Goal: Transaction & Acquisition: Download file/media

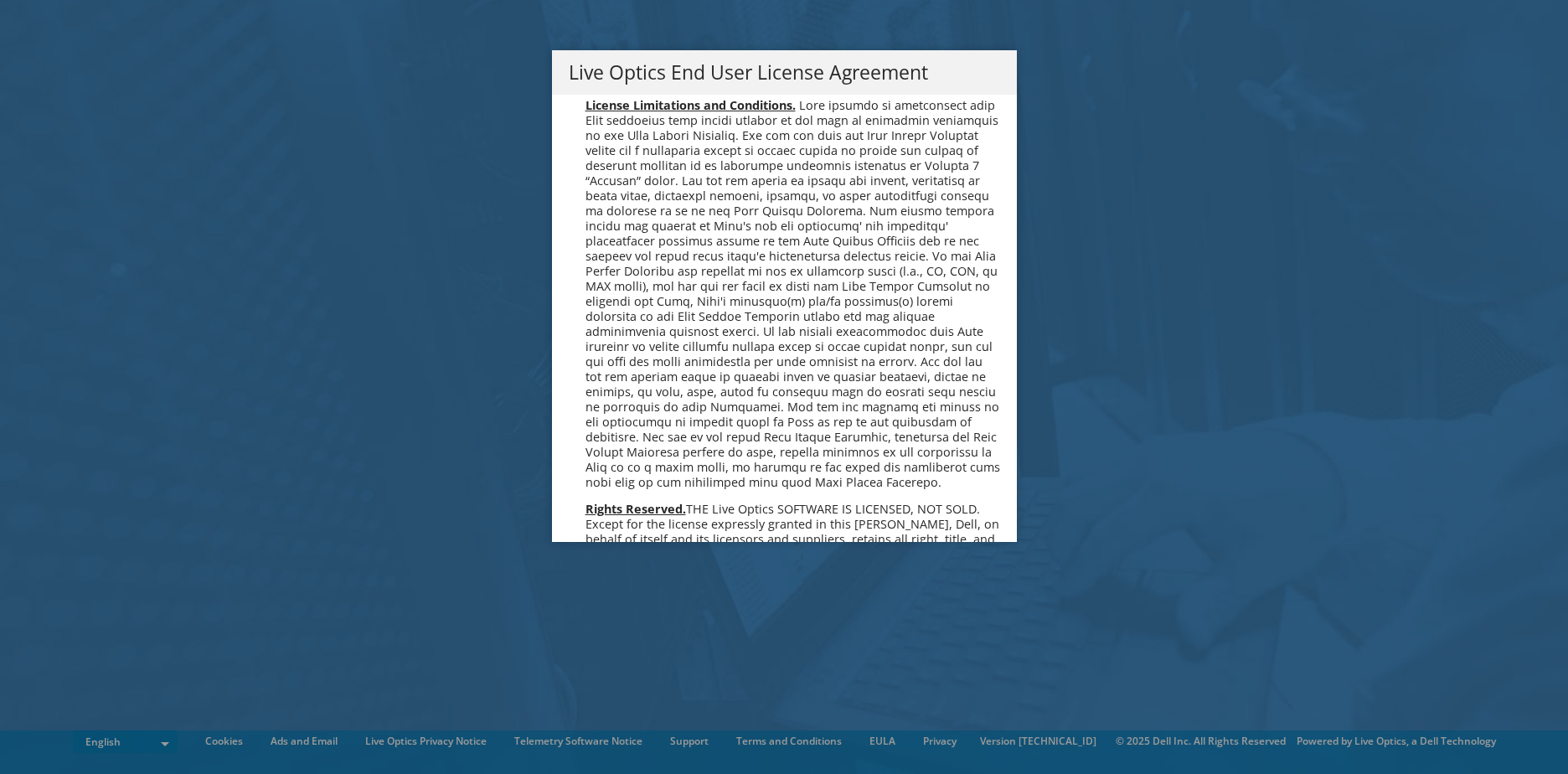
scroll to position [6333, 0]
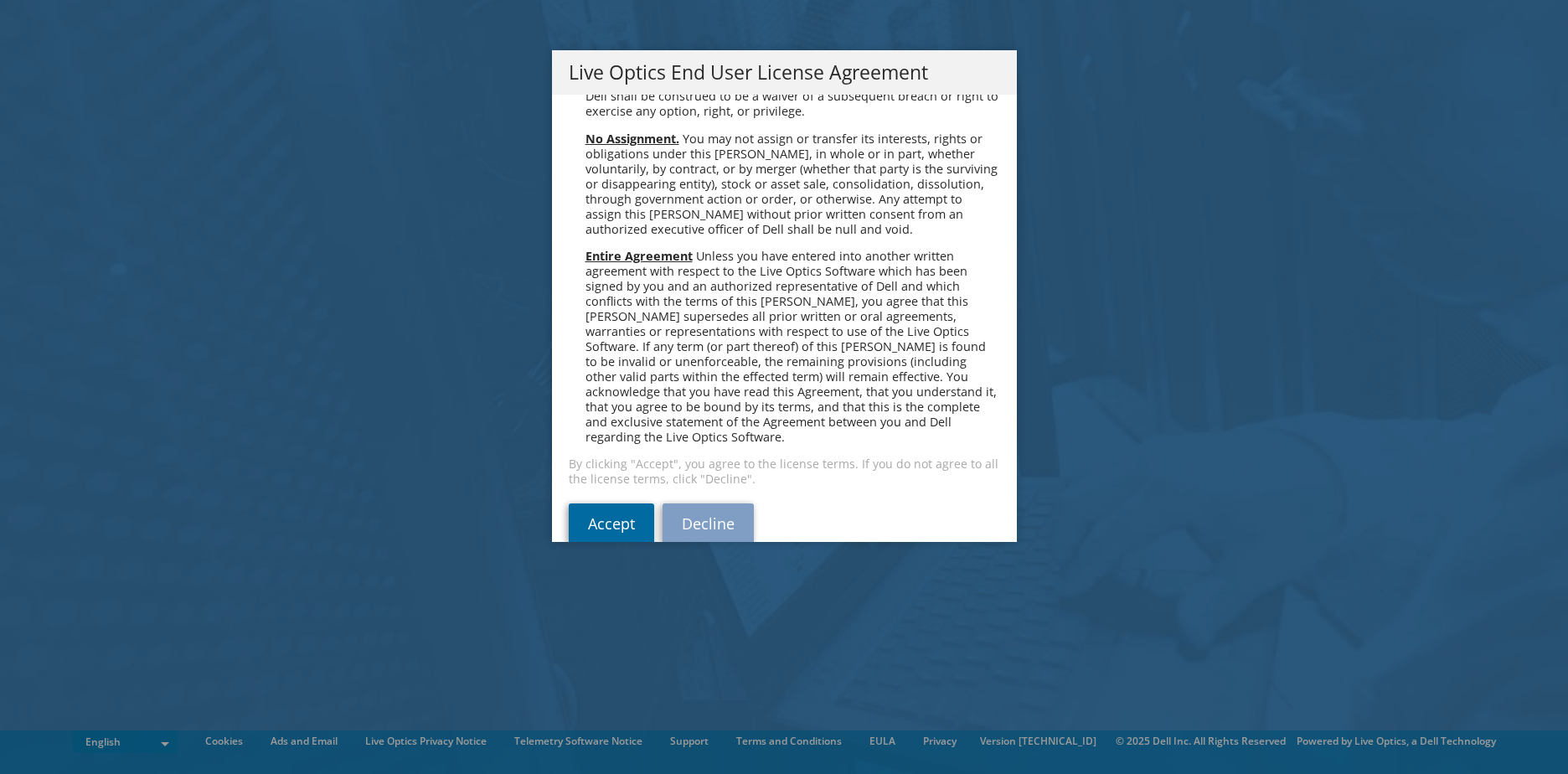
click at [594, 504] on link "Accept" at bounding box center [611, 523] width 85 height 40
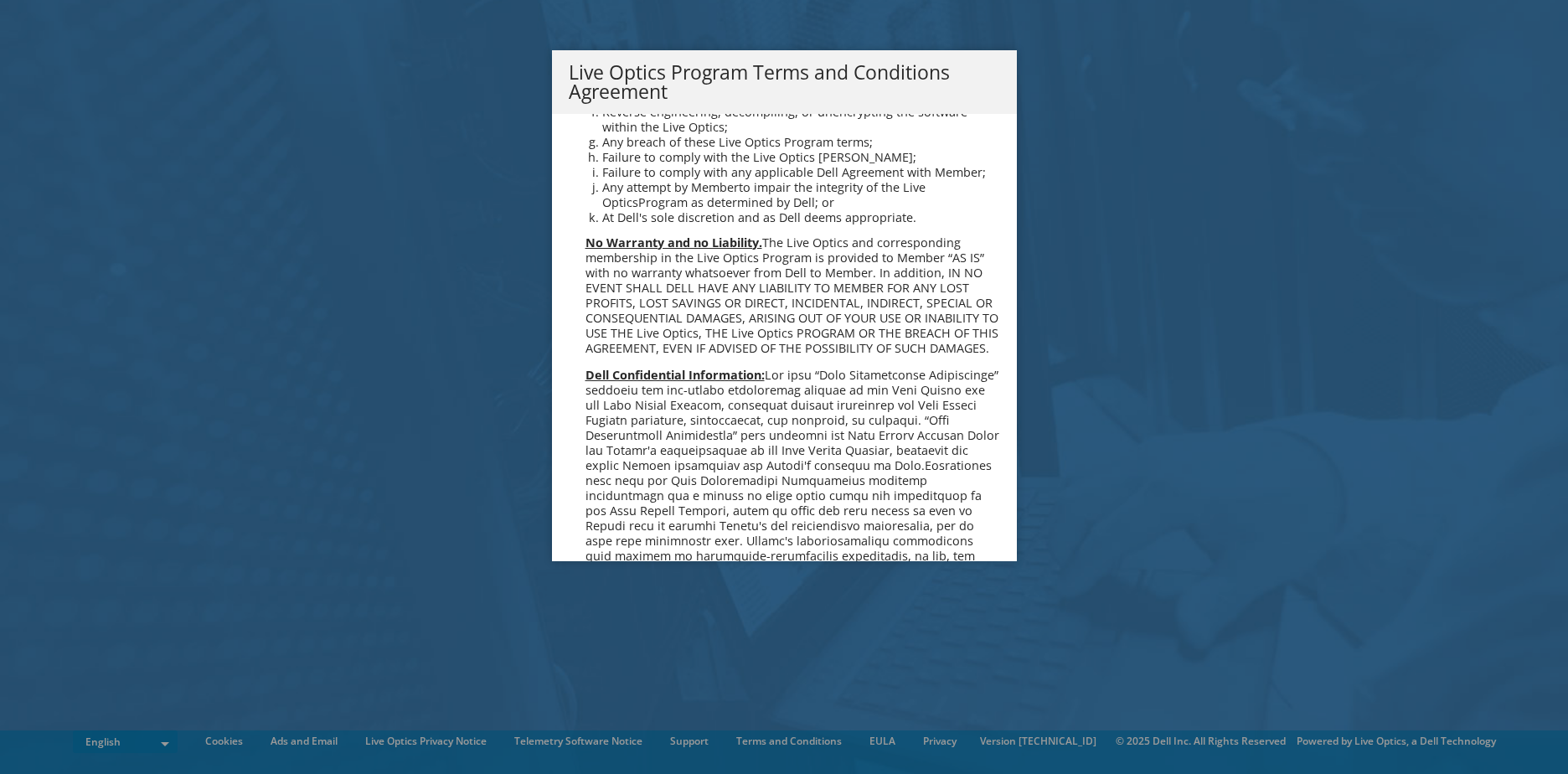
scroll to position [1199, 0]
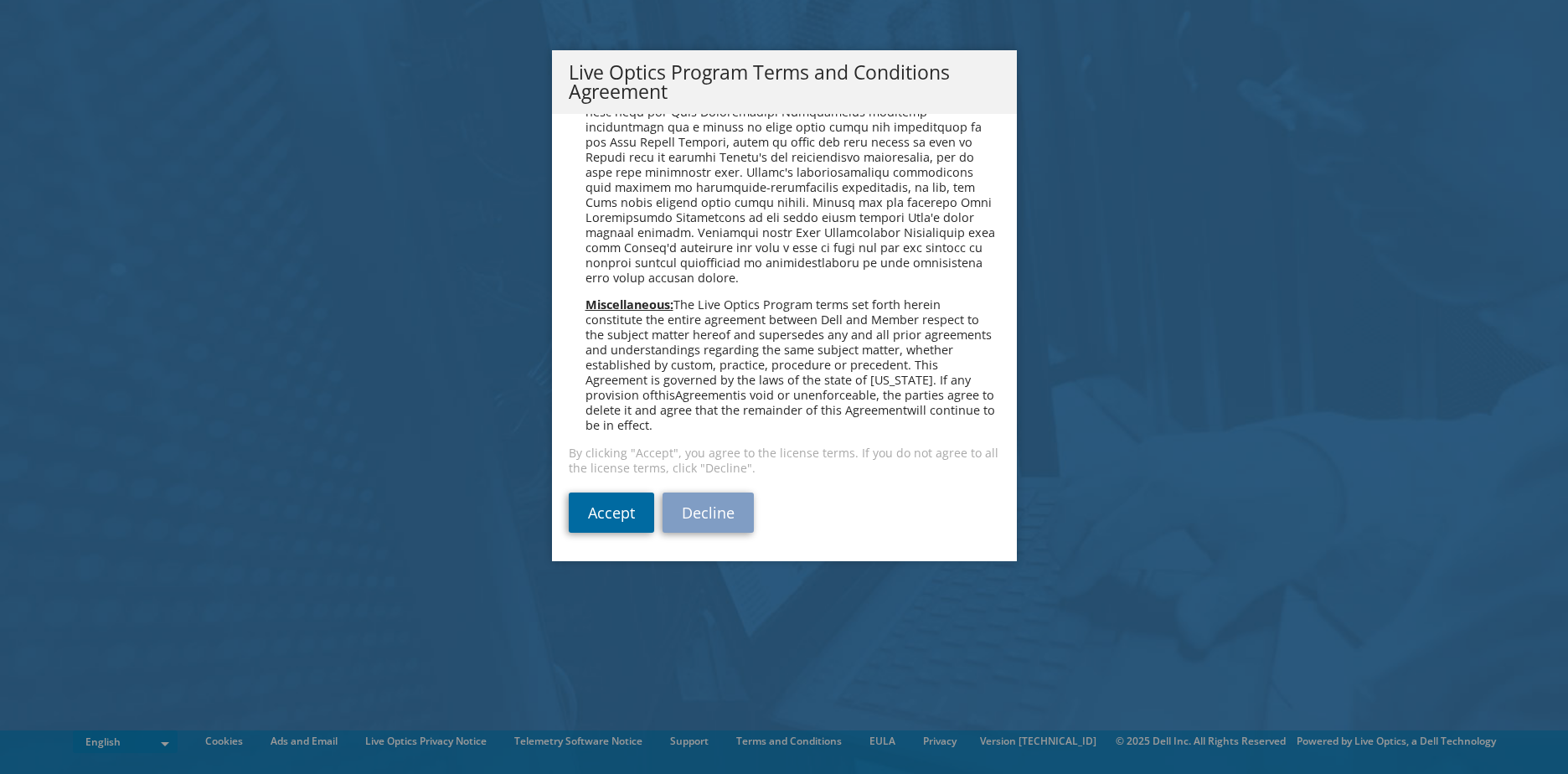
click at [612, 509] on link "Accept" at bounding box center [611, 512] width 85 height 40
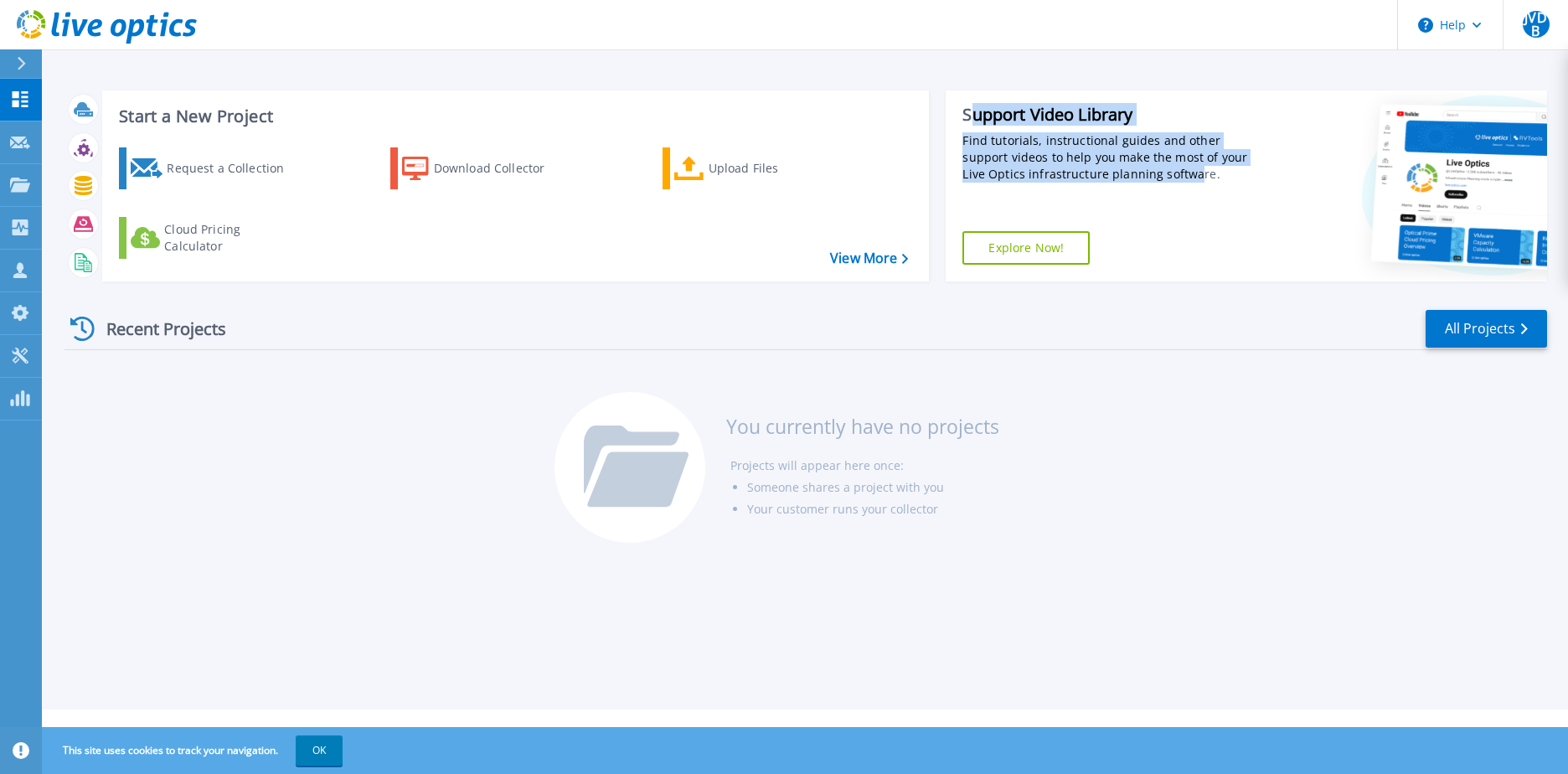
drag, startPoint x: 971, startPoint y: 114, endPoint x: 1129, endPoint y: 185, distance: 173.2
click at [1129, 185] on div "Support Video Library Find tutorials, instructional guides and other support vi…" at bounding box center [1106, 185] width 322 height 191
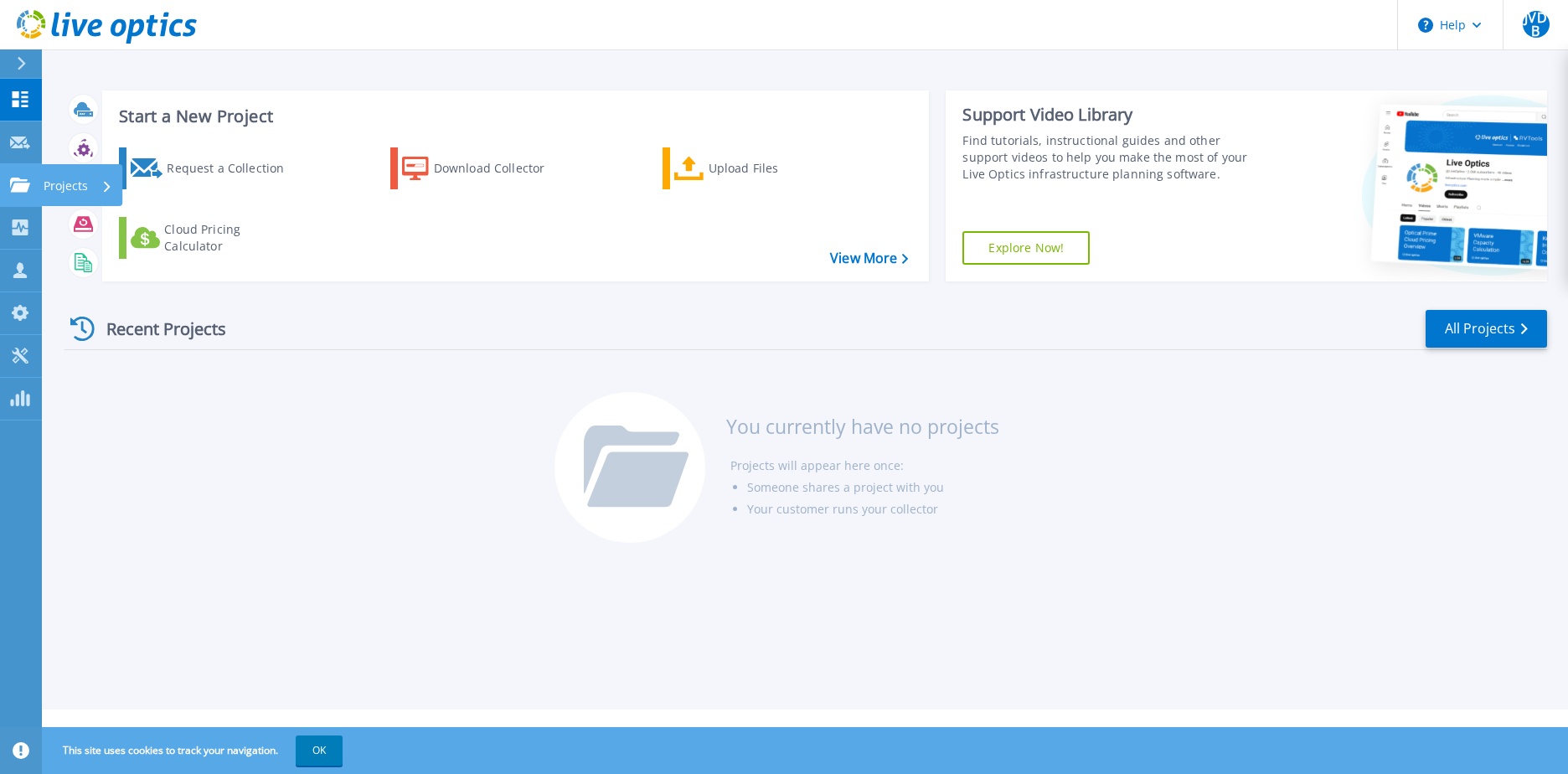
click at [21, 184] on icon at bounding box center [20, 184] width 21 height 15
click at [445, 390] on div "Recent Projects All Projects You currently have no projects Projects will appea…" at bounding box center [806, 427] width 1483 height 265
click at [315, 752] on button "OK" at bounding box center [319, 750] width 47 height 30
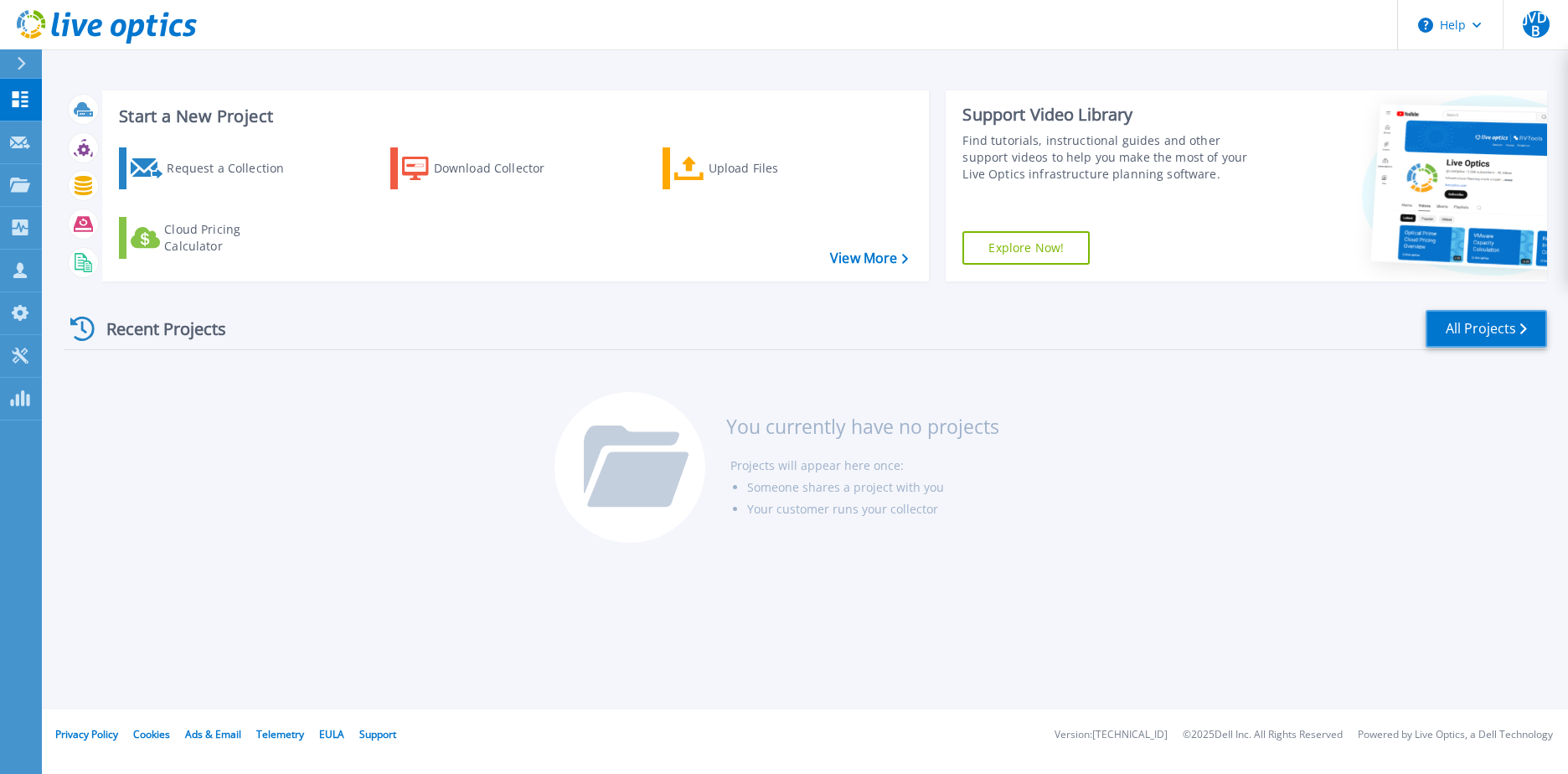
click at [1515, 326] on link "All Projects" at bounding box center [1487, 328] width 122 height 37
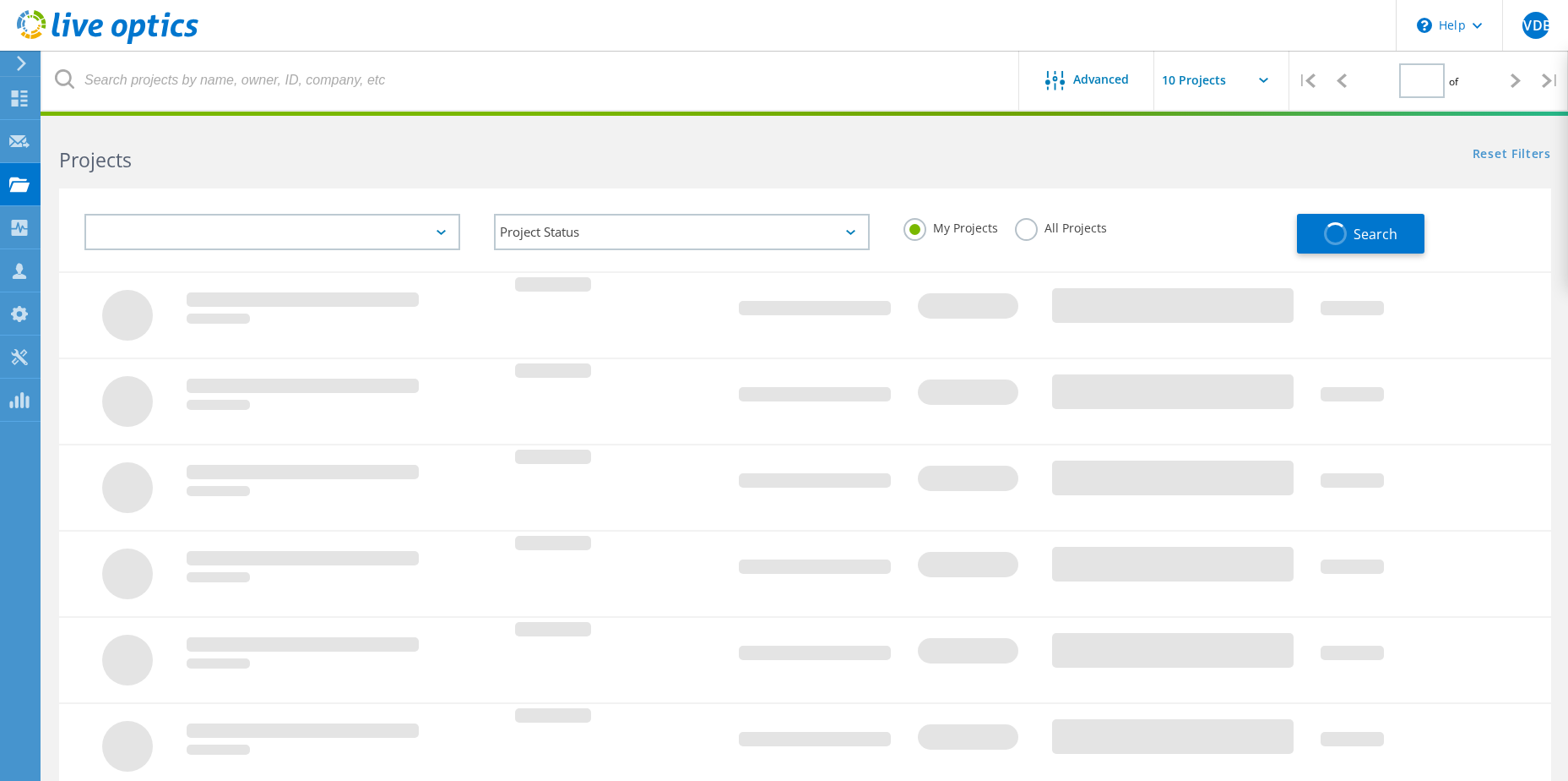
type input "1"
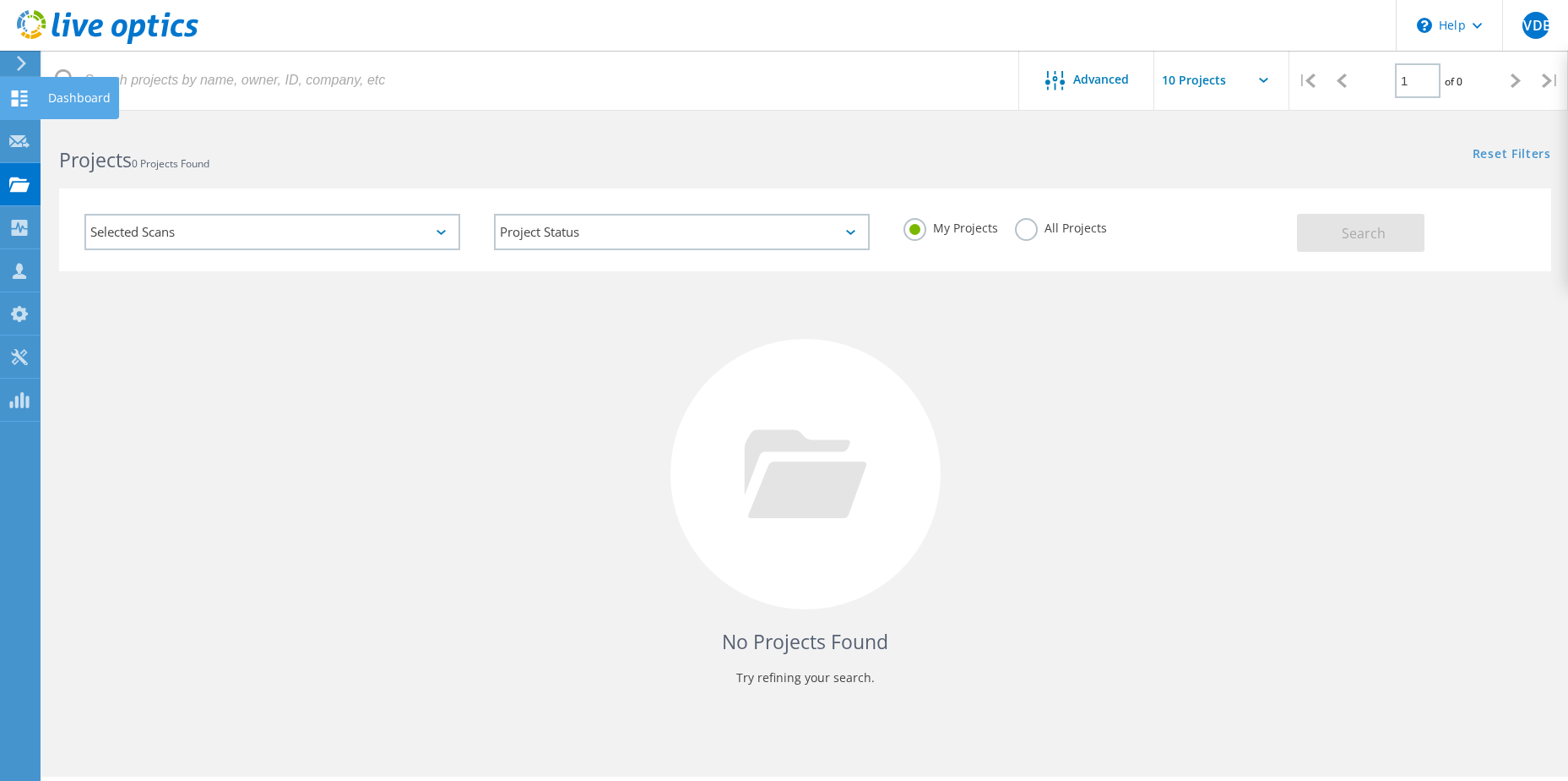
click at [22, 93] on icon at bounding box center [19, 98] width 21 height 16
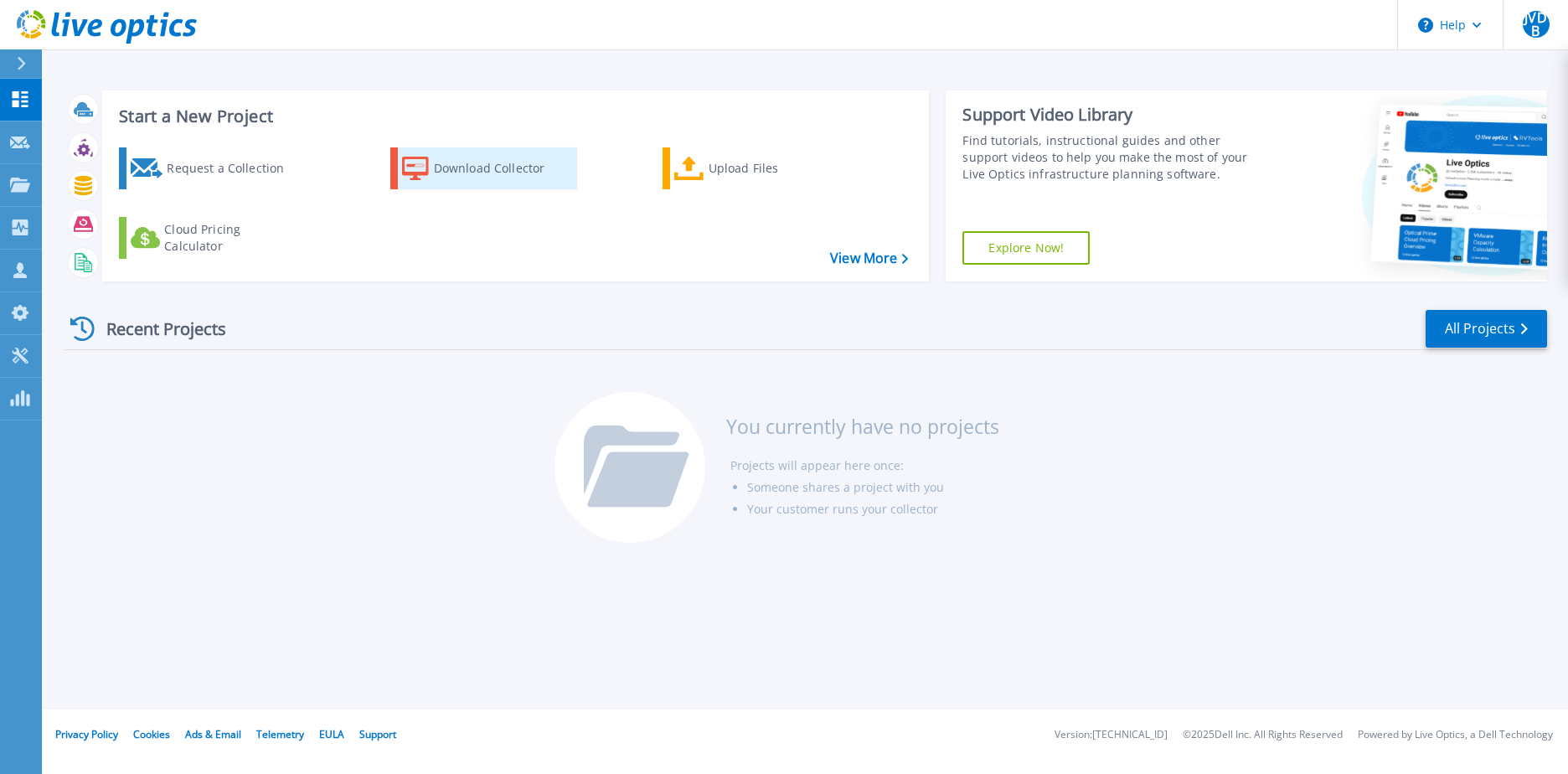
click at [441, 164] on div "Download Collector" at bounding box center [501, 169] width 134 height 33
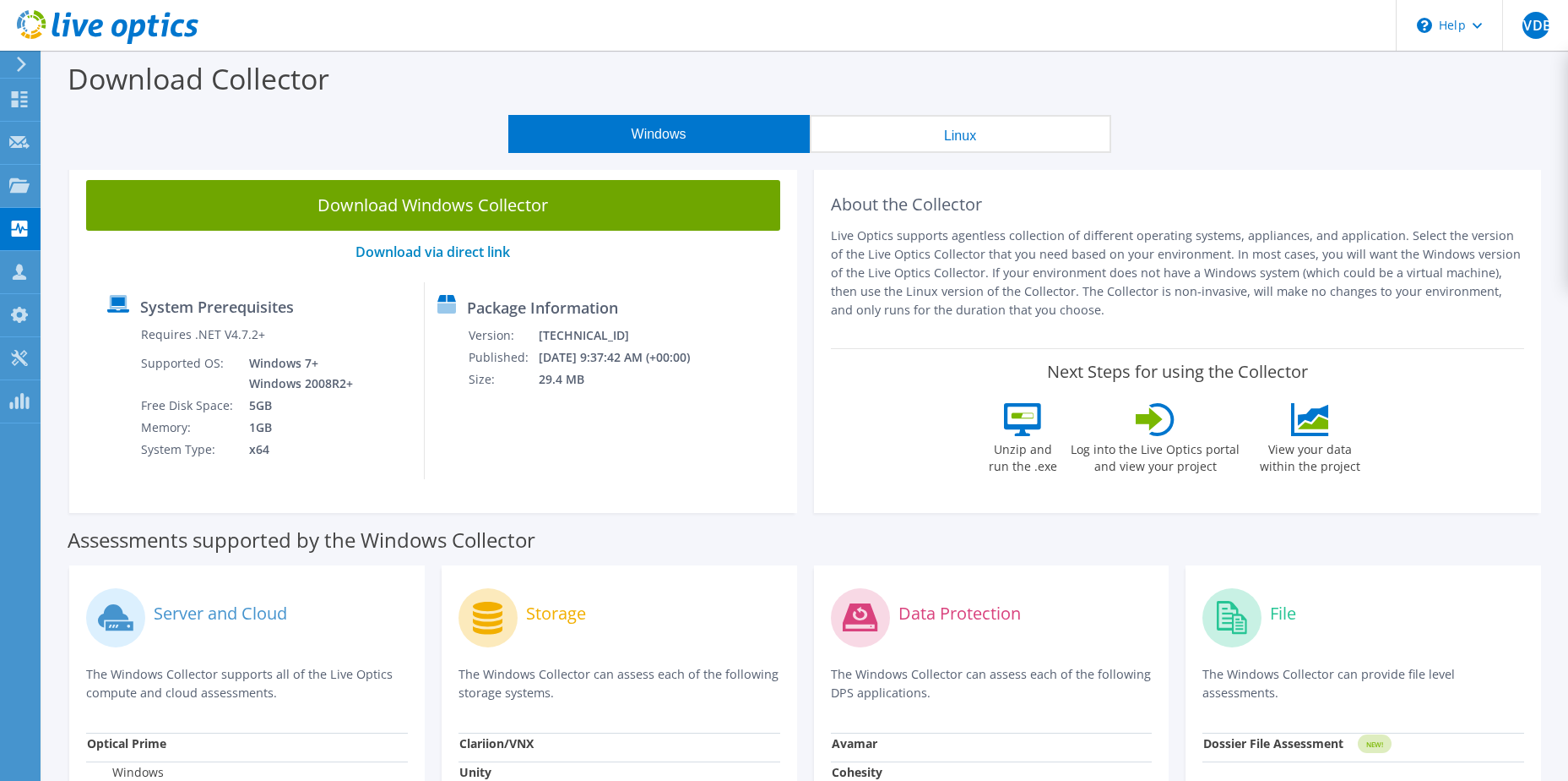
click at [695, 451] on div "Package Information Version: [TECHNICAL_ID] Published: [DATE] 9:37:42 AM (+00:0…" at bounding box center [560, 380] width 271 height 197
click at [882, 120] on button "Linux" at bounding box center [960, 133] width 301 height 38
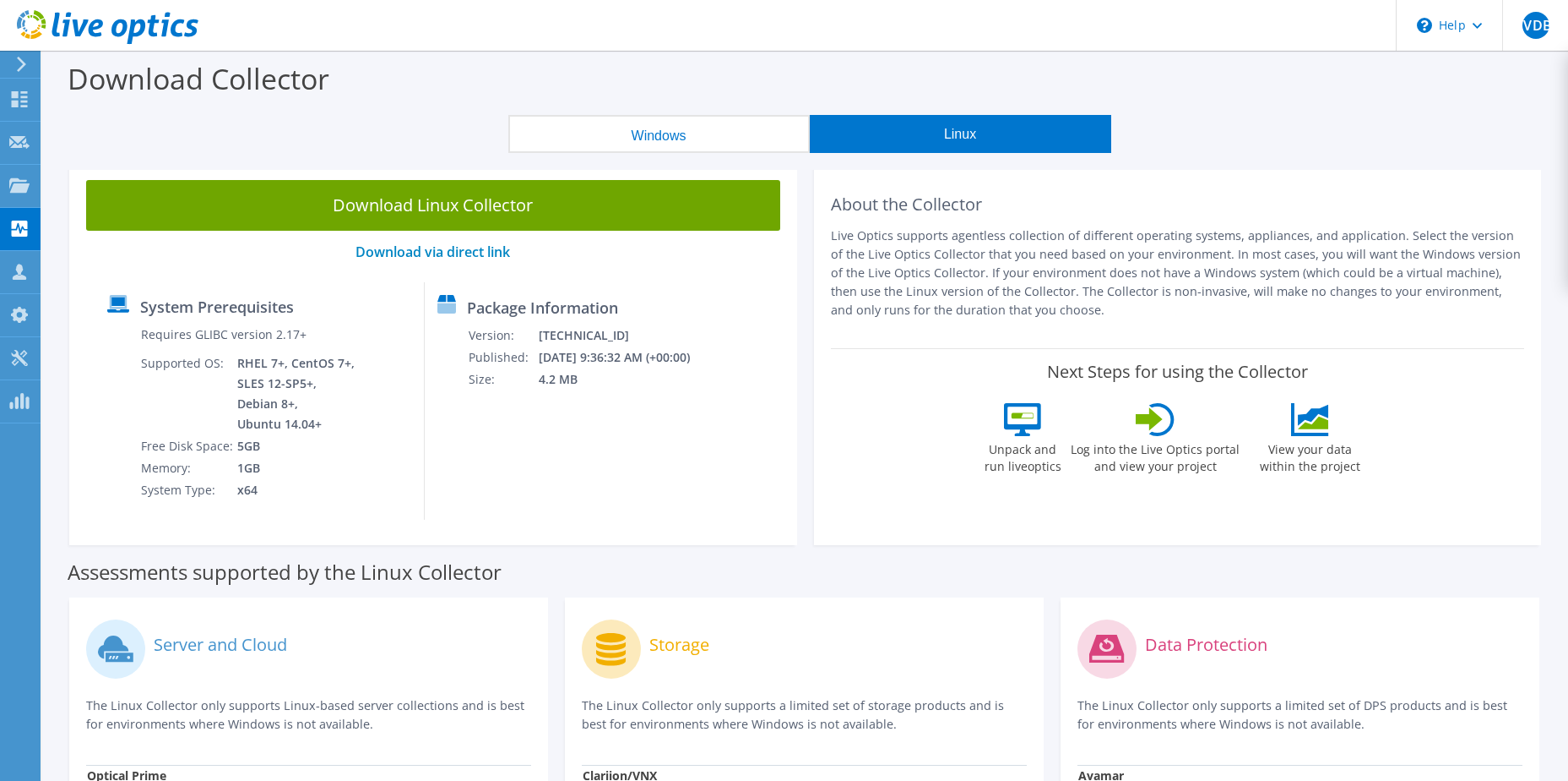
click at [733, 130] on button "Windows" at bounding box center [659, 133] width 301 height 38
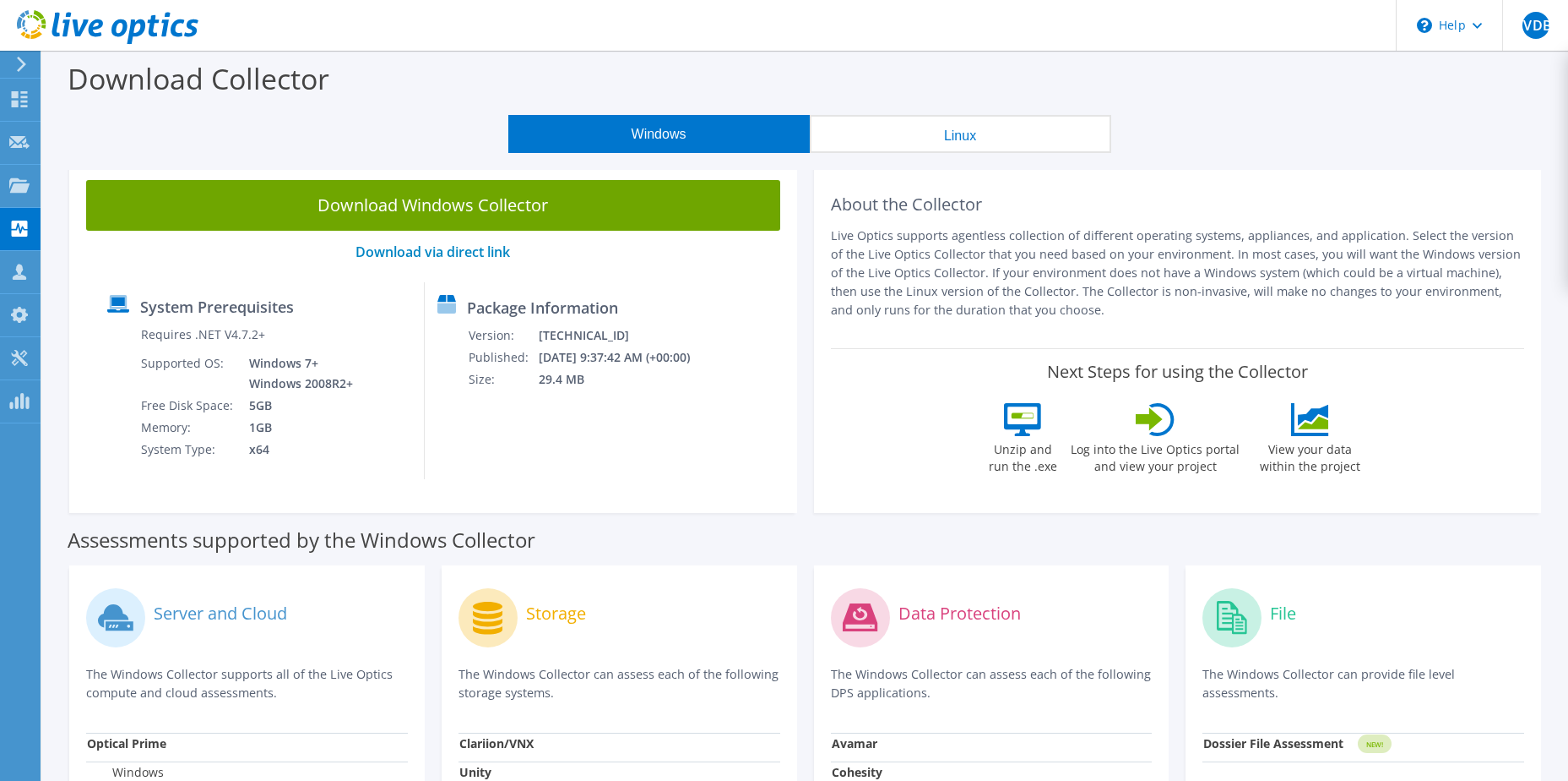
drag, startPoint x: 834, startPoint y: 211, endPoint x: 1395, endPoint y: 318, distance: 571.1
click at [1395, 318] on div "About the Collector Live Optics supports agentless collection of different oper…" at bounding box center [1178, 255] width 695 height 151
click at [1395, 318] on p "Live Optics supports agentless collection of different operating systems, appli…" at bounding box center [1178, 273] width 695 height 93
click at [631, 422] on div "Package Information Version: 26.3.5.216 Published: 9/3/2025 9:37:42 AM (+00:00)…" at bounding box center [560, 380] width 271 height 197
drag, startPoint x: 797, startPoint y: 305, endPoint x: 928, endPoint y: 303, distance: 131.0
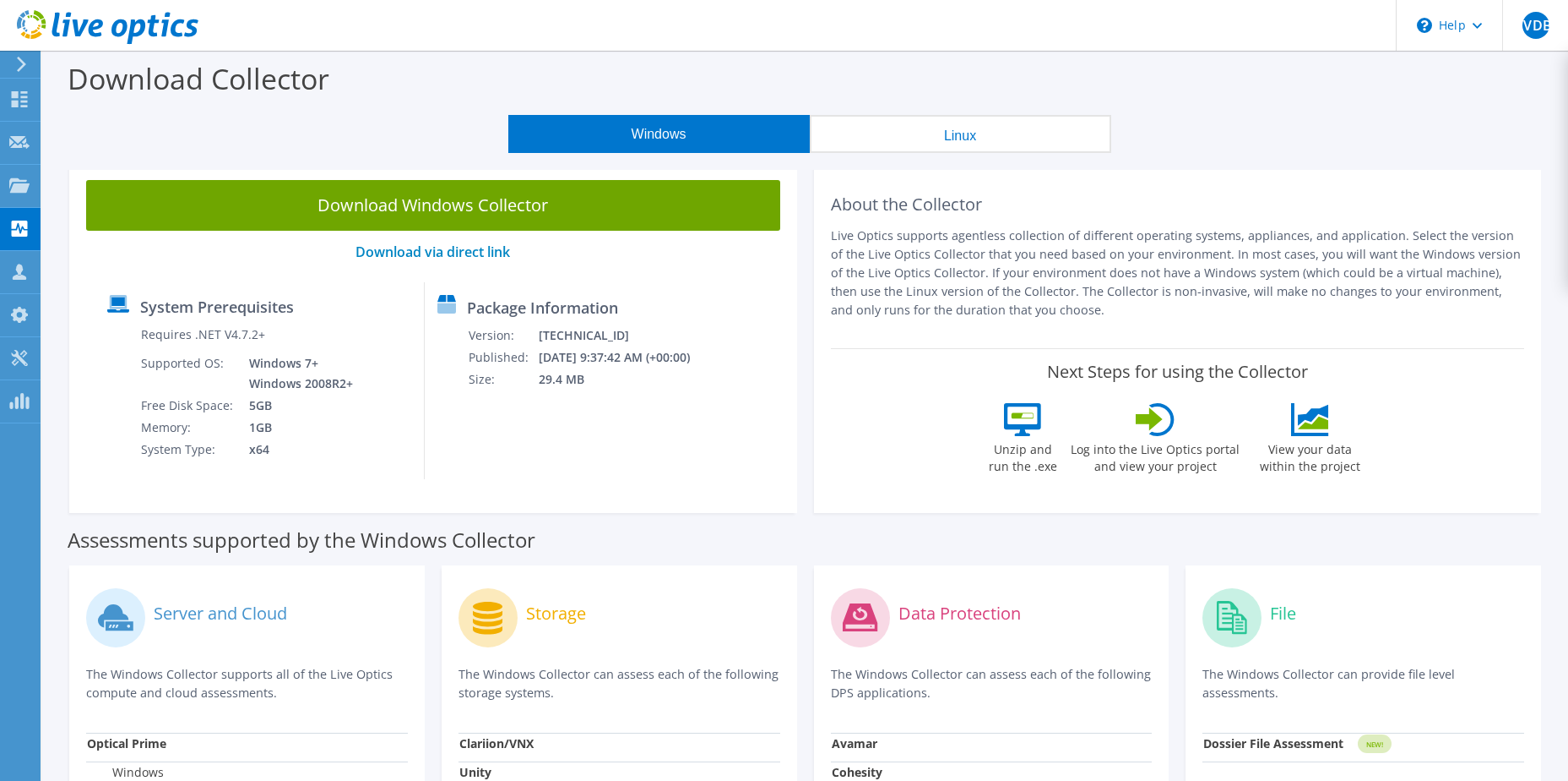
click at [928, 303] on div "Download Windows Collector Download via direct link System Prerequisites Requir…" at bounding box center [805, 342] width 1489 height 358
click at [837, 200] on h2 "About the Collector" at bounding box center [1178, 205] width 695 height 21
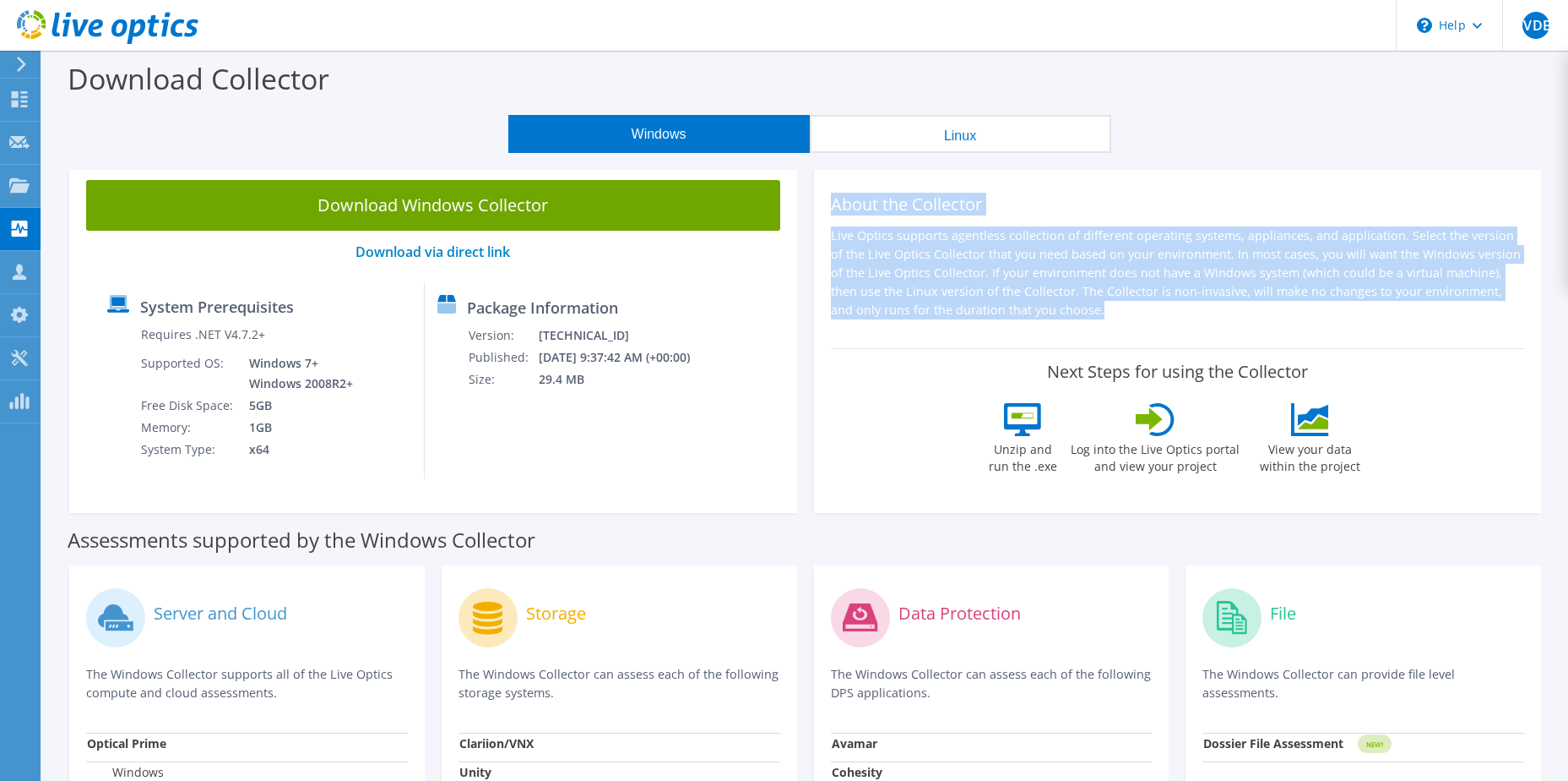
drag, startPoint x: 835, startPoint y: 201, endPoint x: 1143, endPoint y: 304, distance: 324.8
click at [1143, 304] on div "About the Collector Live Optics supports agentless collection of different oper…" at bounding box center [1178, 255] width 695 height 151
drag, startPoint x: 1143, startPoint y: 304, endPoint x: 1108, endPoint y: 318, distance: 37.7
click at [1143, 304] on p "Live Optics supports agentless collection of different operating systems, appli…" at bounding box center [1178, 273] width 695 height 93
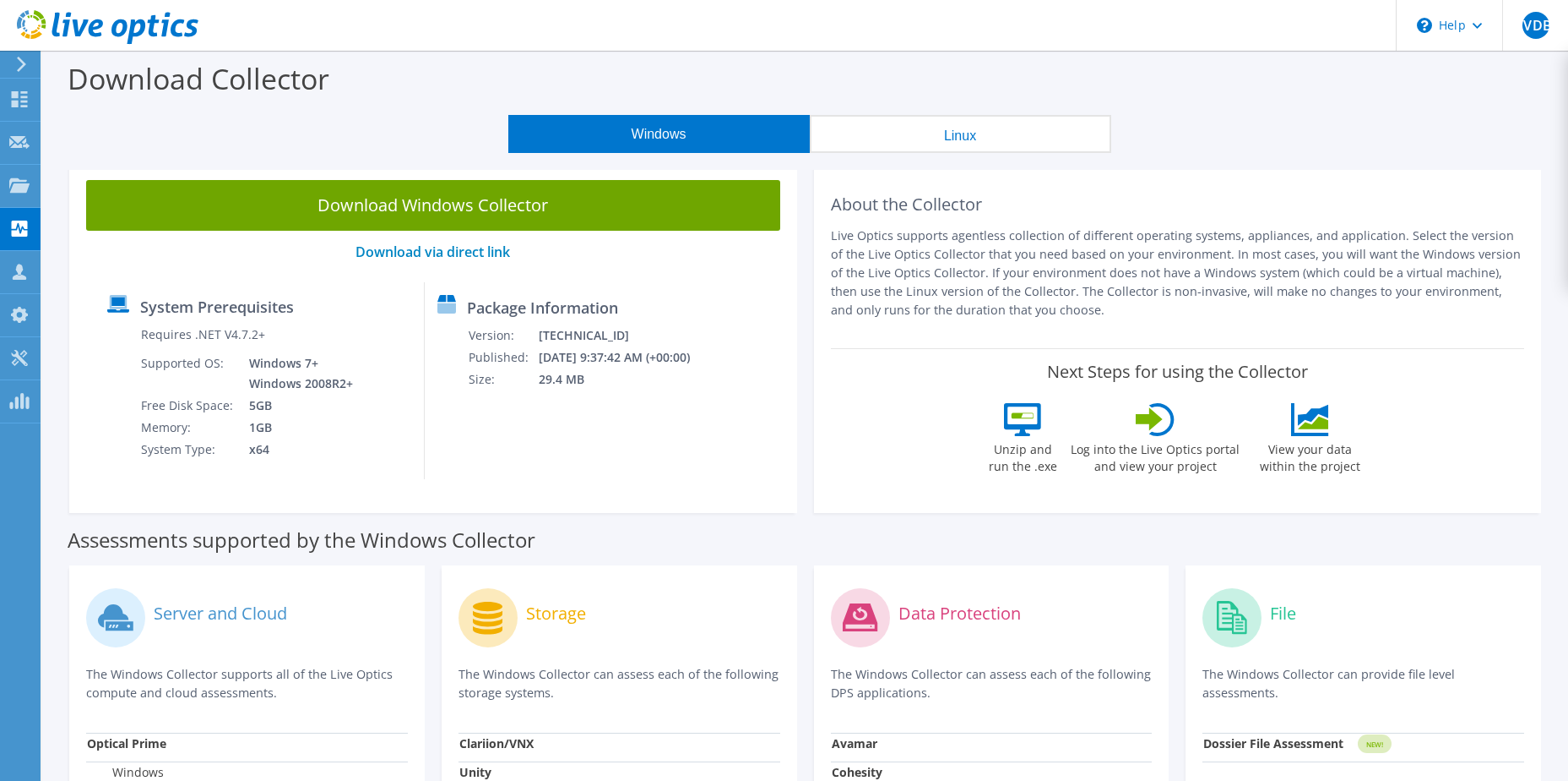
click at [1104, 318] on p "Live Optics supports agentless collection of different operating systems, appli…" at bounding box center [1178, 273] width 695 height 93
